Goal: Navigation & Orientation: Find specific page/section

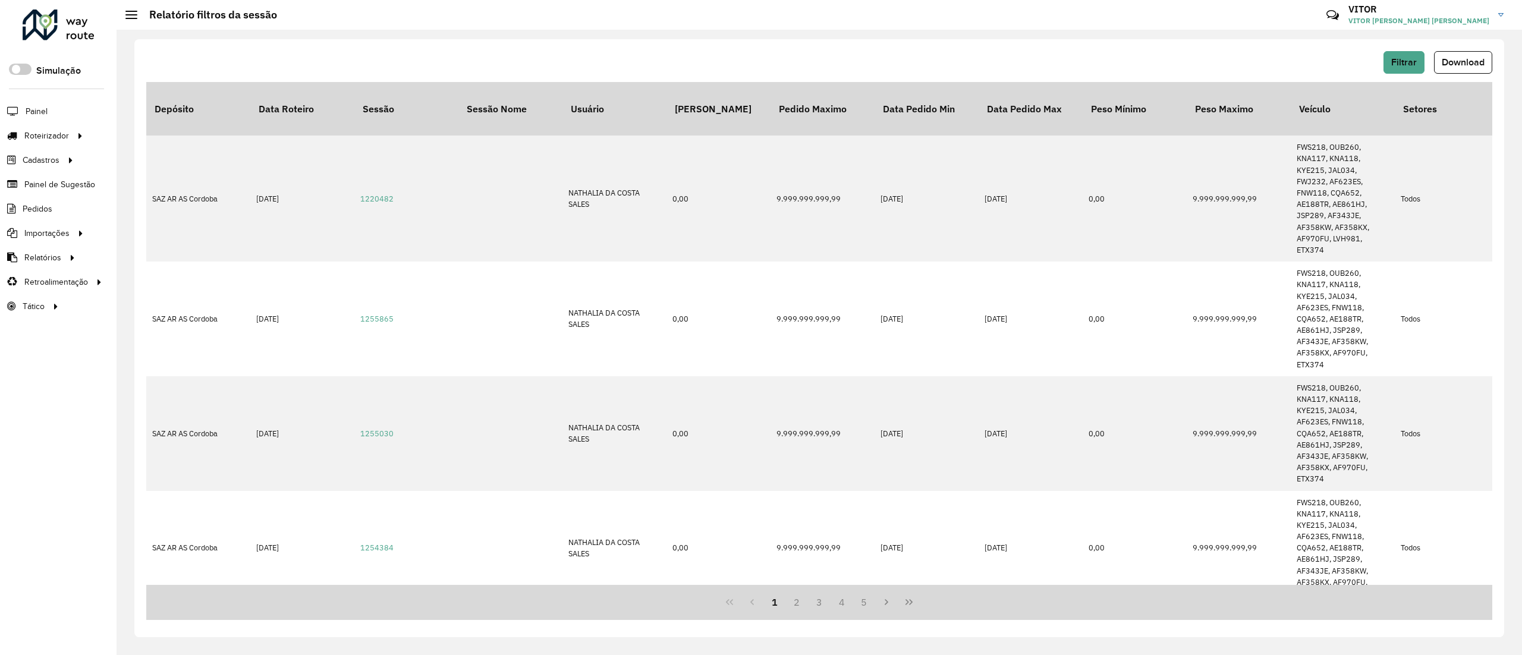
click at [79, 26] on div at bounding box center [59, 25] width 72 height 31
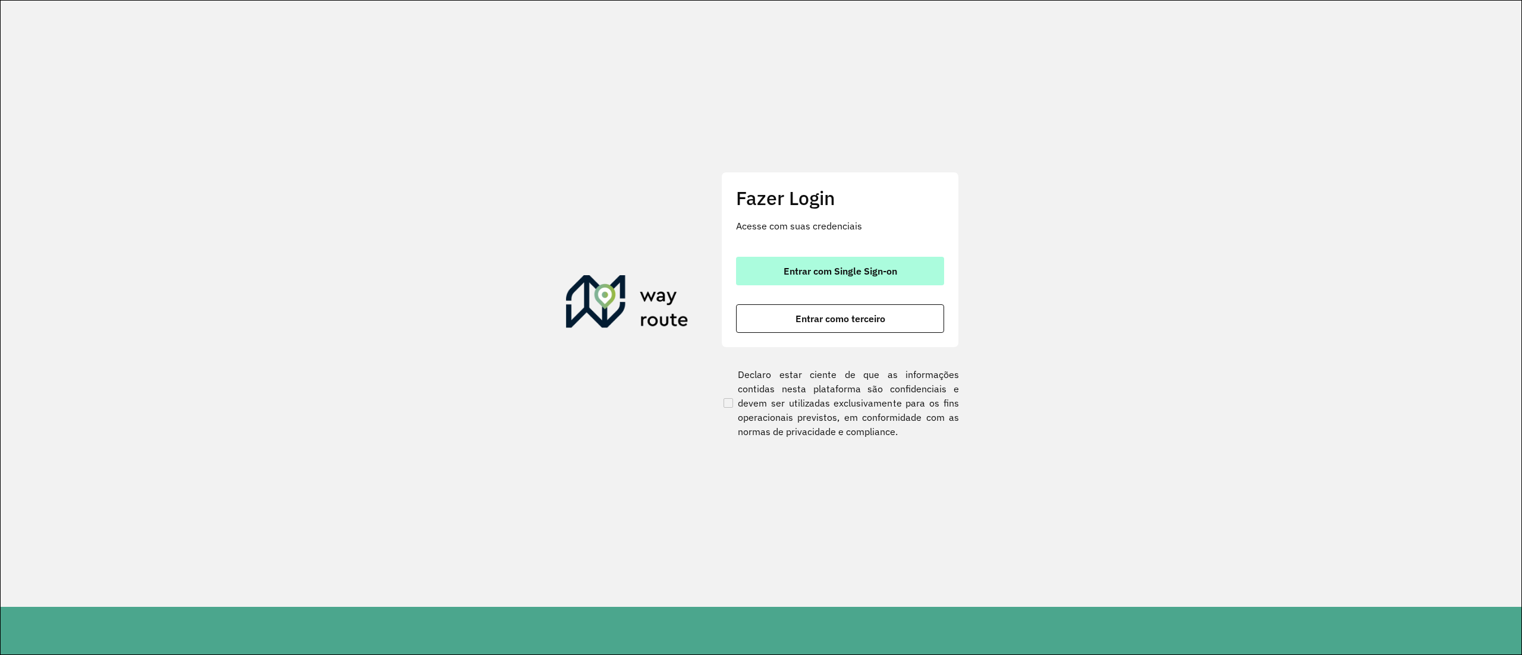
click at [860, 257] on button "Entrar com Single Sign-on" at bounding box center [840, 271] width 208 height 29
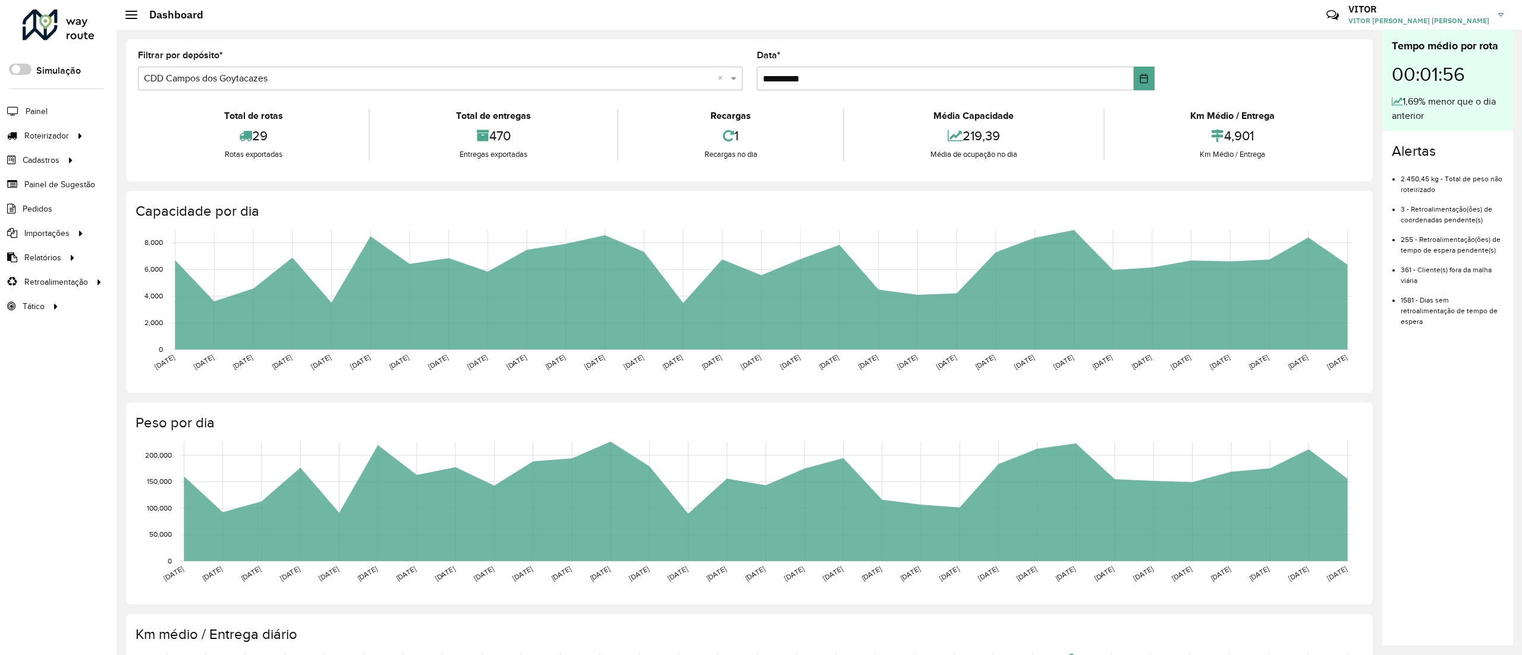
click at [757, 121] on div "Média Capacidade" at bounding box center [973, 116] width 253 height 14
